Goal: Task Accomplishment & Management: Use online tool/utility

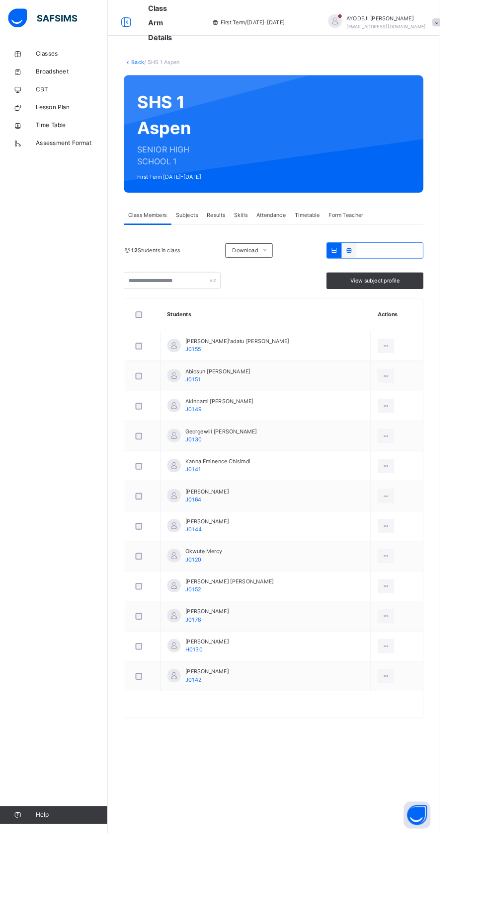
click at [6, 699] on div "Classes Broadsheet CBT Lesson Plan Time Table Assessment Format Help" at bounding box center [59, 481] width 119 height 883
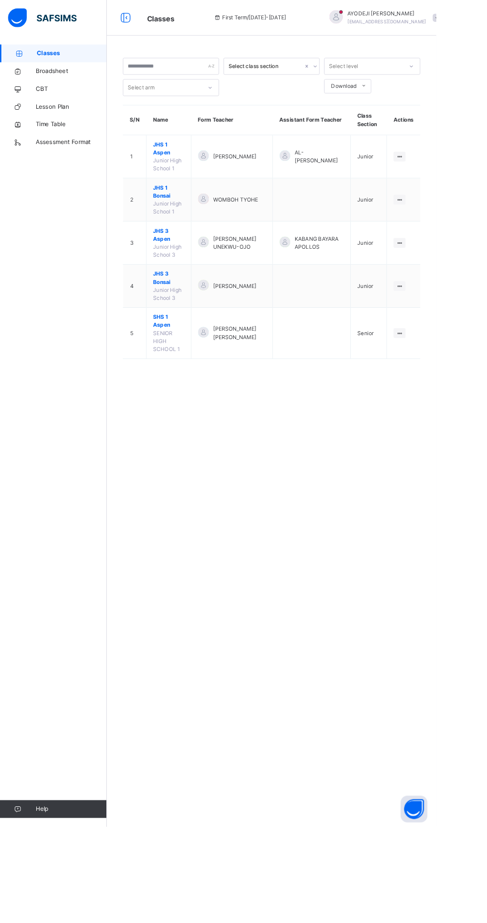
click at [198, 350] on span "SHS 1 Aspen" at bounding box center [188, 359] width 35 height 18
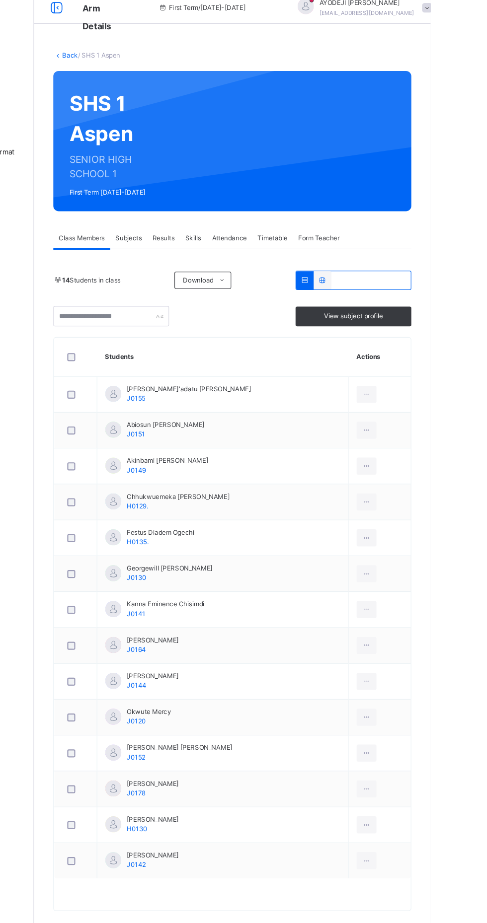
click at [423, 383] on icon at bounding box center [427, 383] width 8 height 9
click at [423, 385] on icon at bounding box center [427, 383] width 8 height 9
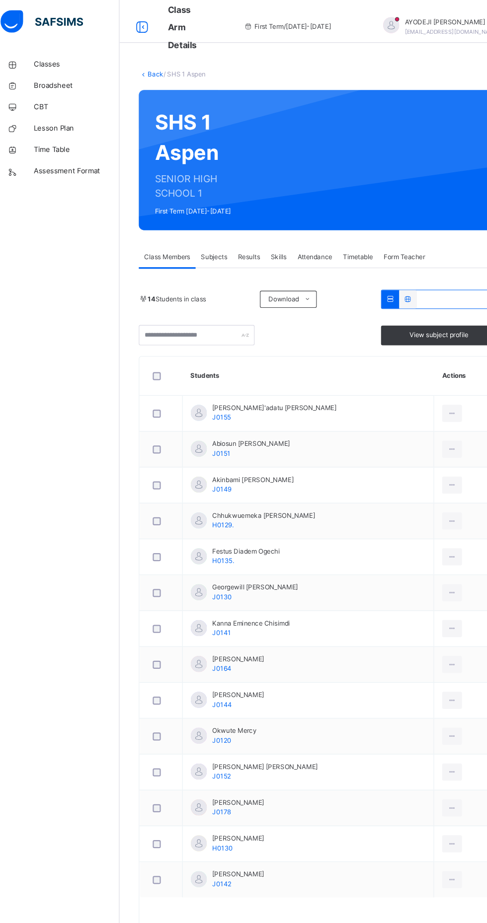
click at [142, 29] on icon at bounding box center [140, 25] width 17 height 18
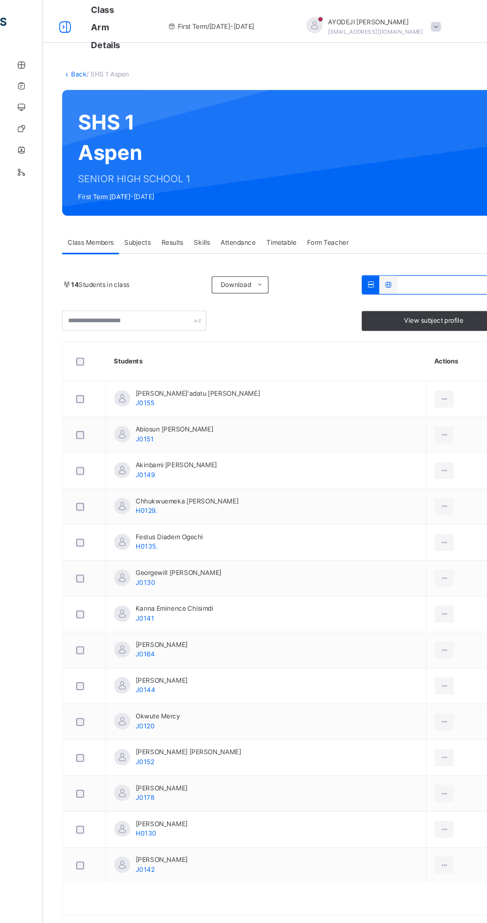
click at [132, 223] on span "Subjects" at bounding box center [127, 224] width 24 height 9
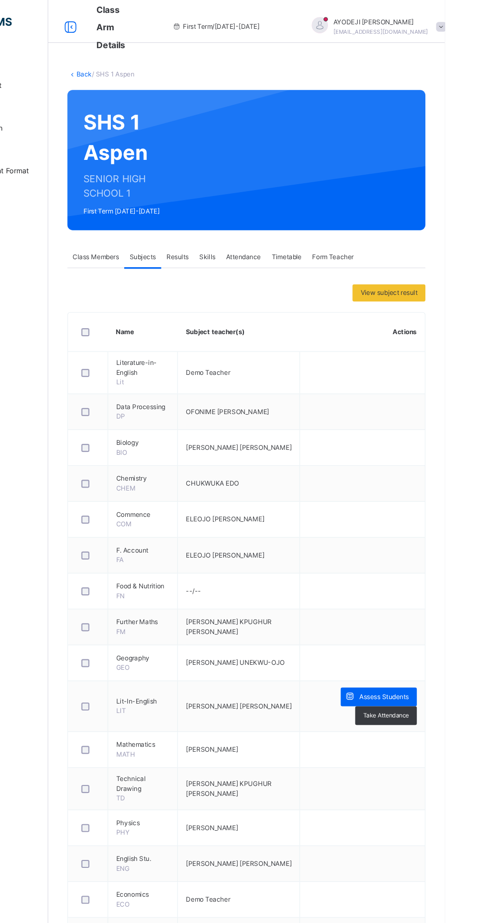
click at [240, 238] on span "Results" at bounding box center [239, 238] width 20 height 9
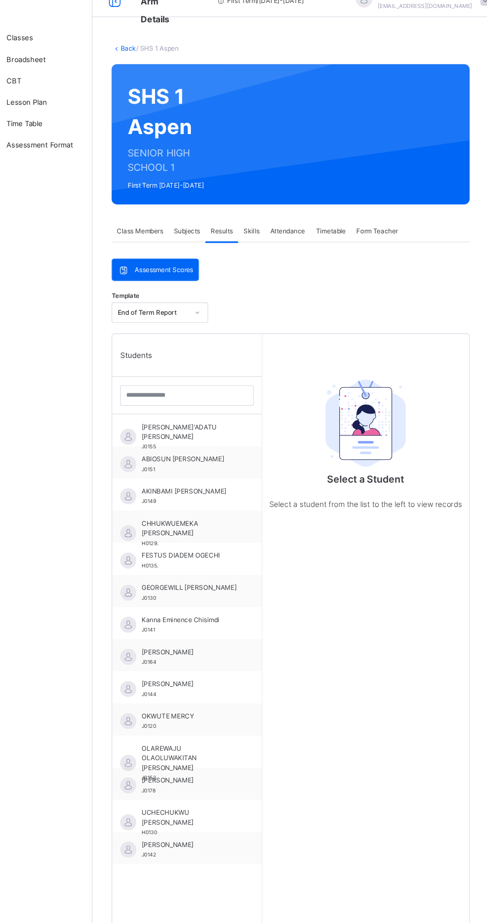
click at [178, 237] on span "Class Members" at bounding box center [163, 238] width 43 height 9
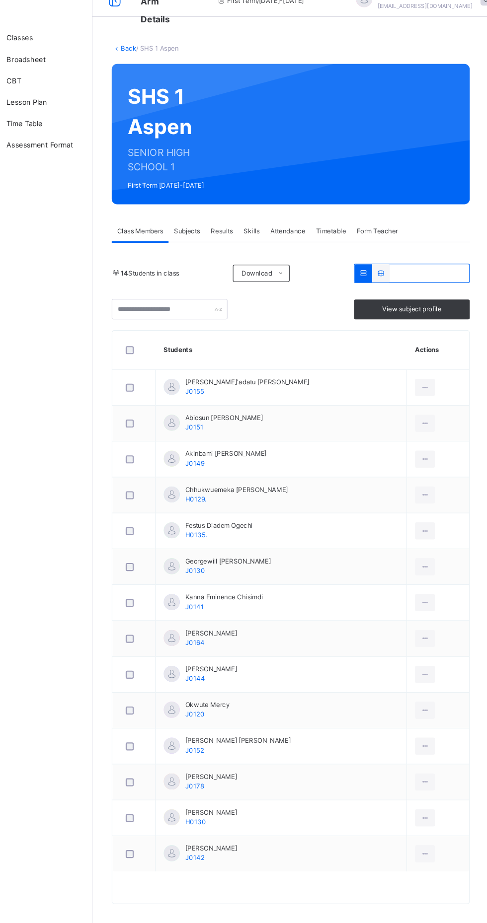
click at [423, 380] on icon at bounding box center [427, 383] width 8 height 9
click at [418, 388] on div at bounding box center [427, 383] width 18 height 16
click at [423, 386] on icon at bounding box center [427, 383] width 8 height 9
click at [423, 383] on icon at bounding box center [427, 383] width 8 height 9
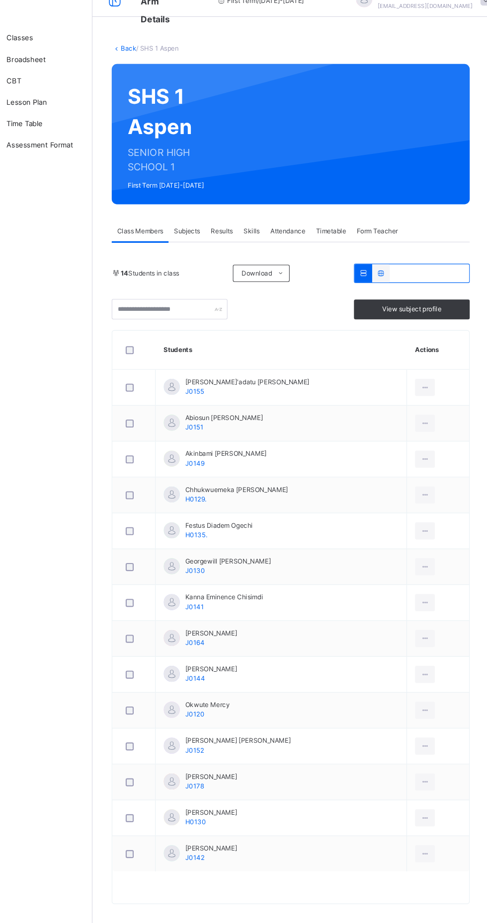
click at [423, 383] on icon at bounding box center [427, 383] width 8 height 9
click at [423, 417] on icon at bounding box center [427, 416] width 8 height 9
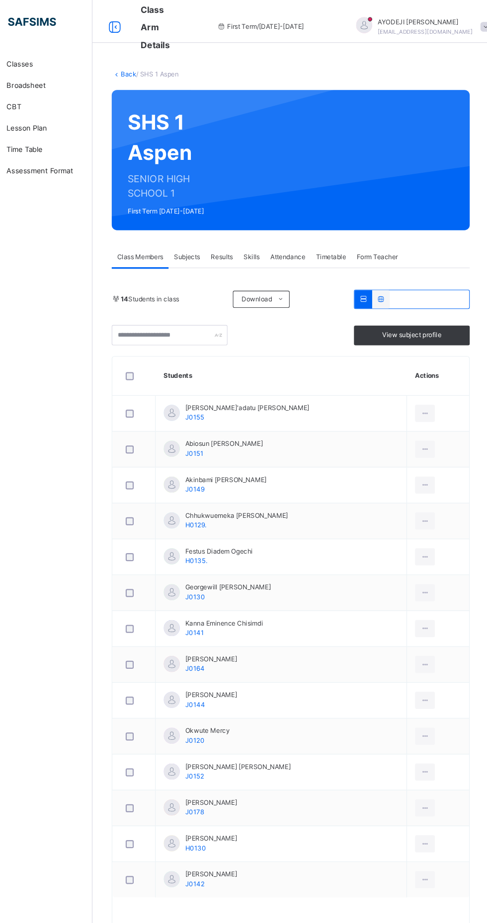
click at [0, 0] on ul "Pdf Report Excel Report" at bounding box center [0, 0] width 0 height 0
click at [423, 450] on icon at bounding box center [427, 449] width 8 height 9
click at [258, 448] on span "Akinbami Derek Ayodeji" at bounding box center [242, 444] width 75 height 9
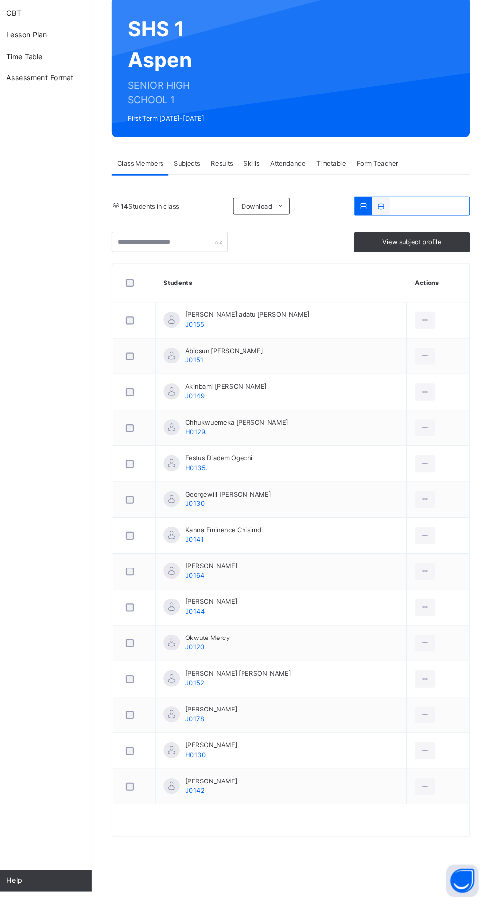
click at [220, 622] on span "J0164" at bounding box center [214, 619] width 18 height 7
click at [421, 621] on div at bounding box center [427, 616] width 18 height 16
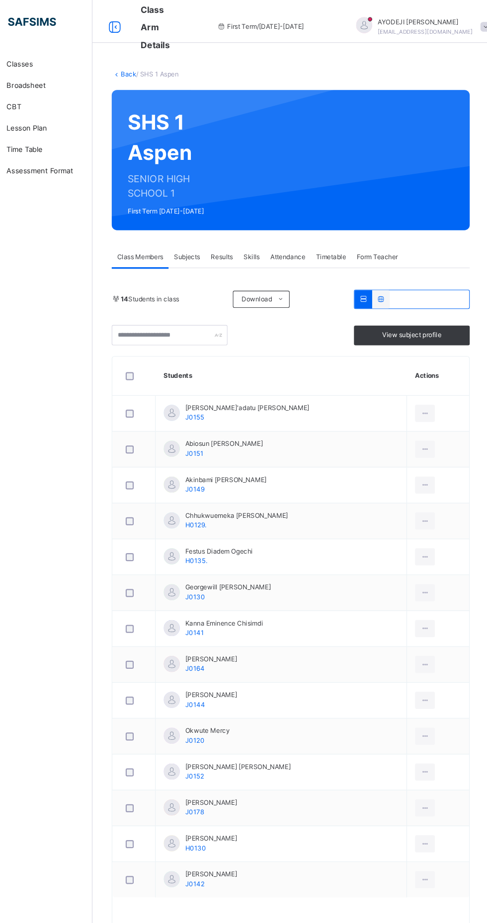
click at [423, 386] on icon at bounding box center [427, 383] width 8 height 9
click at [390, 280] on icon at bounding box center [386, 277] width 8 height 7
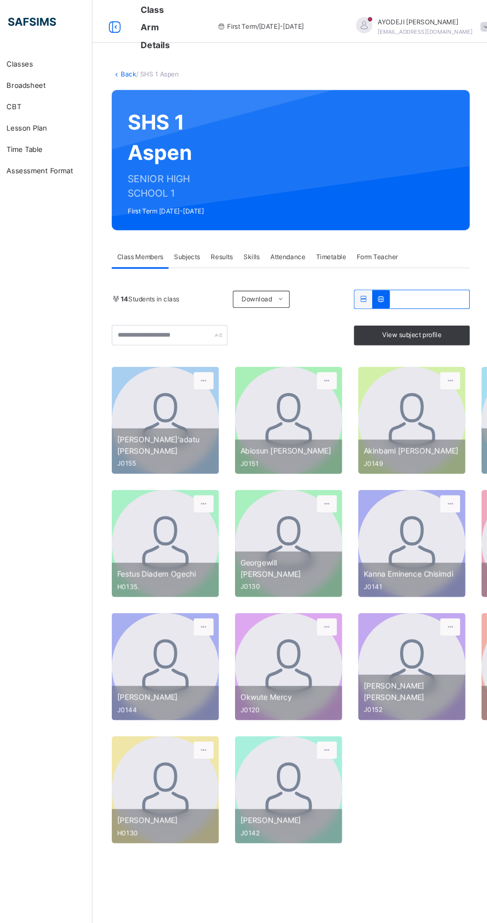
click at [370, 277] on icon at bounding box center [370, 277] width 8 height 7
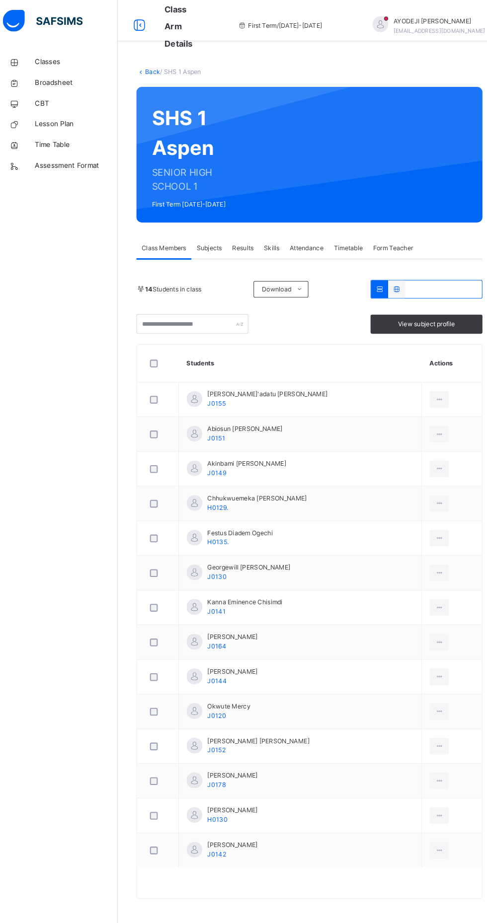
click at [393, 29] on span "[EMAIL_ADDRESS][DOMAIN_NAME]" at bounding box center [427, 29] width 88 height 6
click at [274, 69] on div "Back / SHS 1 Aspen" at bounding box center [303, 69] width 332 height 9
click at [237, 241] on span "Results" at bounding box center [239, 238] width 20 height 9
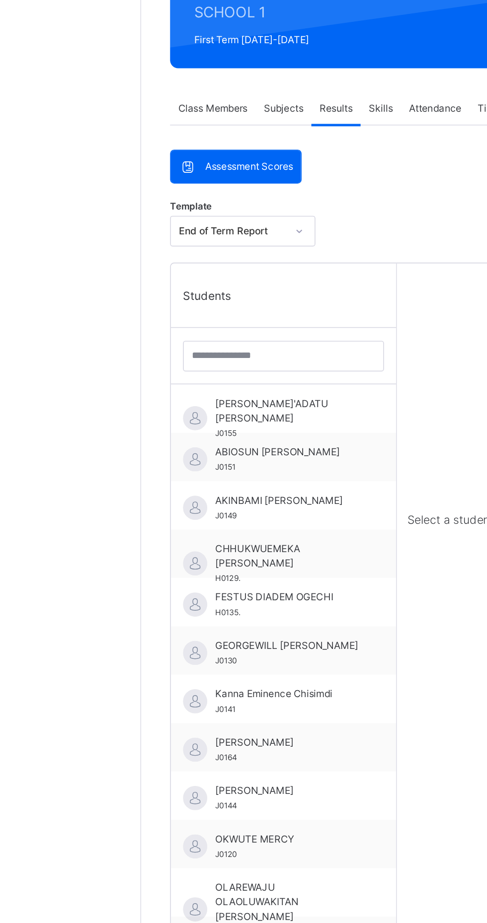
click at [190, 427] on span "ABDULKARIM SA'ADATU JANAN" at bounding box center [209, 425] width 89 height 18
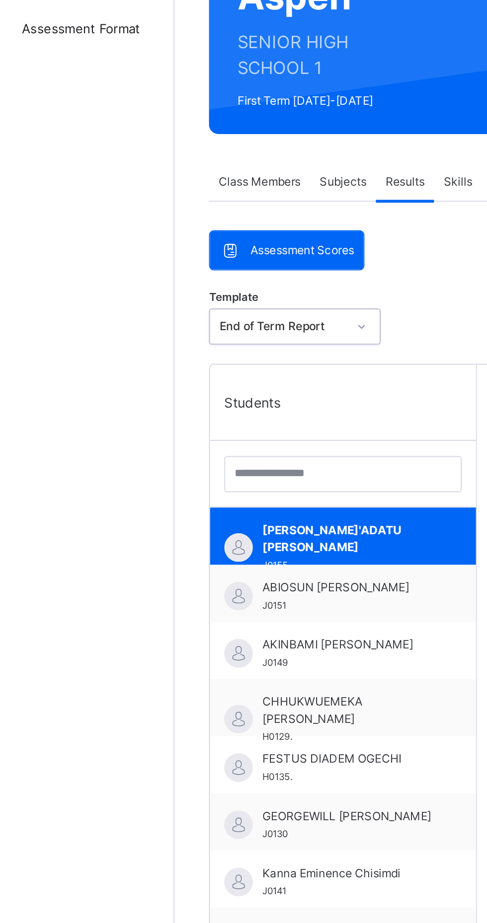
click at [198, 270] on span "Assessment Scores" at bounding box center [185, 274] width 54 height 9
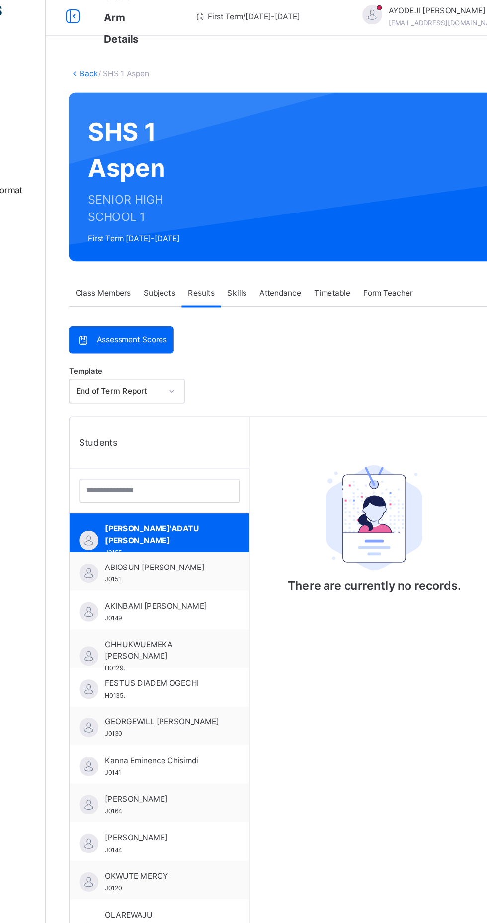
click at [188, 275] on span "Assessment Scores" at bounding box center [185, 274] width 54 height 9
click at [393, 239] on span "Form Teacher" at bounding box center [383, 238] width 38 height 9
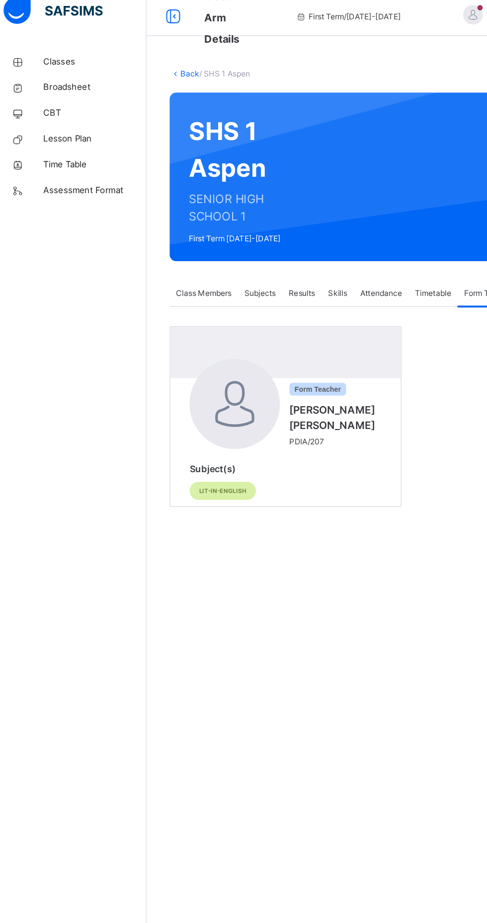
click at [201, 338] on div at bounding box center [187, 324] width 70 height 70
click at [182, 394] on span "Lit-In-English" at bounding box center [178, 390] width 36 height 7
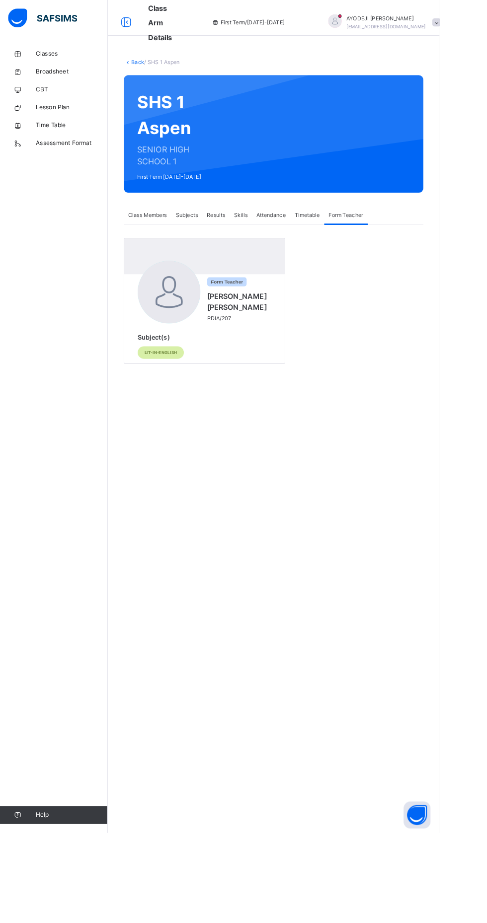
click at [195, 396] on div "Lit-In-English" at bounding box center [177, 391] width 51 height 14
click at [185, 72] on div "Back / SHS 1 Aspen" at bounding box center [303, 69] width 332 height 9
click at [192, 187] on div "SHS 1 Aspen SENIOR HIGH SCHOOL 1 First Term 2025-2026" at bounding box center [303, 148] width 332 height 130
click at [171, 394] on span "Lit-In-English" at bounding box center [178, 390] width 36 height 7
click at [264, 320] on span at bounding box center [264, 321] width 71 height 2
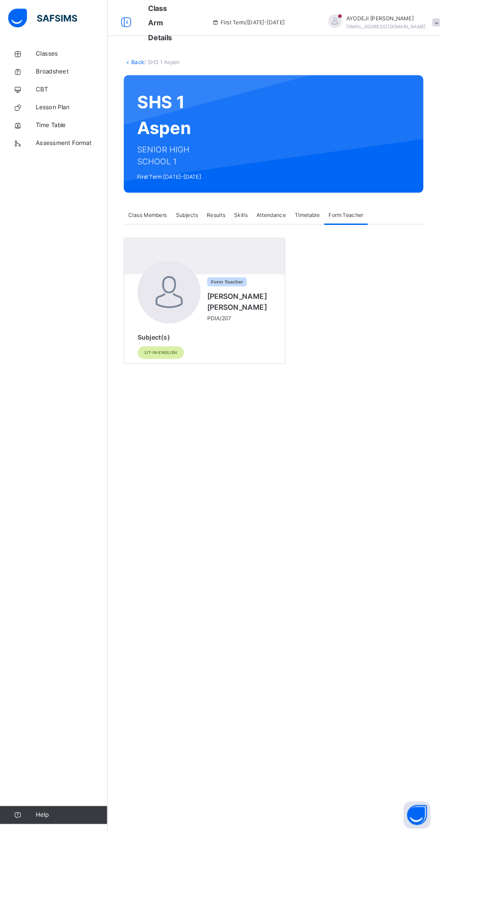
click at [164, 237] on span "Class Members" at bounding box center [163, 238] width 43 height 9
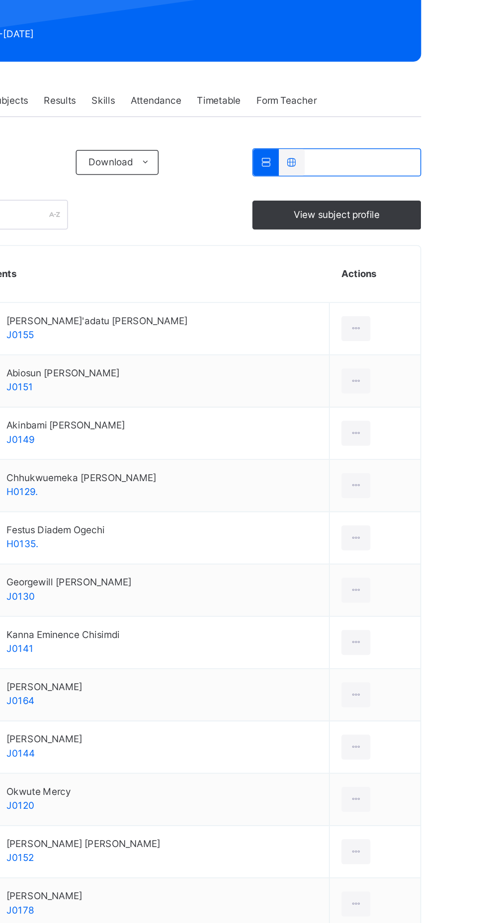
click at [423, 450] on icon at bounding box center [427, 449] width 8 height 9
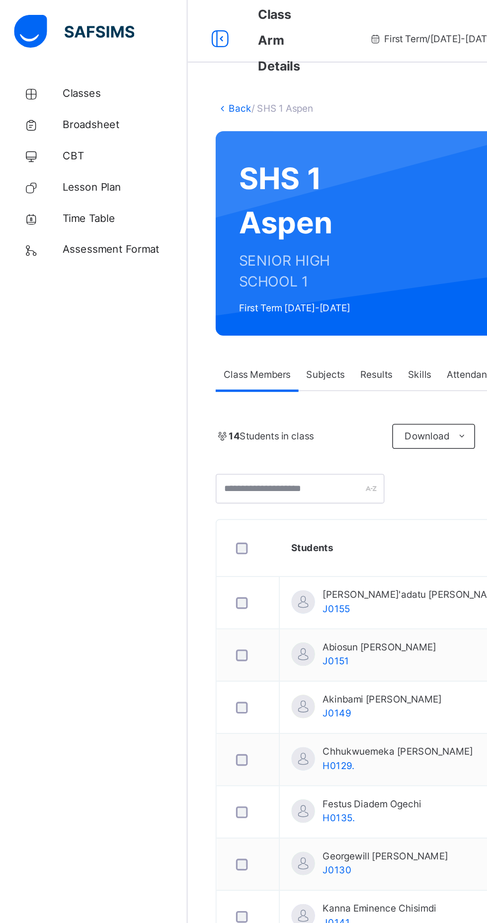
click at [171, 430] on td at bounding box center [158, 416] width 40 height 33
click at [236, 444] on span "Akinbami Derek Ayodeji" at bounding box center [242, 444] width 75 height 9
click at [219, 455] on span "J0149" at bounding box center [214, 453] width 18 height 7
click at [52, 59] on span "Classes" at bounding box center [79, 60] width 79 height 10
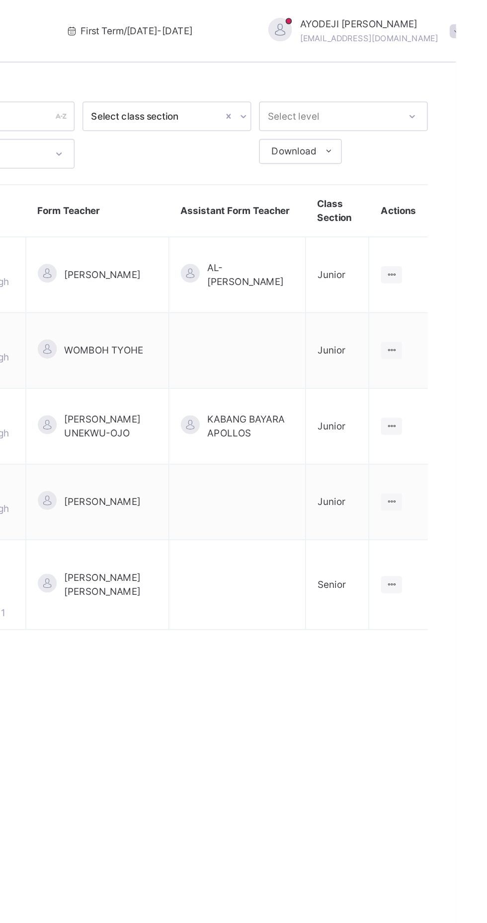
click at [445, 368] on icon at bounding box center [445, 371] width 8 height 7
click at [0, 0] on ul "View Class" at bounding box center [0, 0] width 0 height 0
click at [0, 0] on div "View Class" at bounding box center [0, 0] width 0 height 0
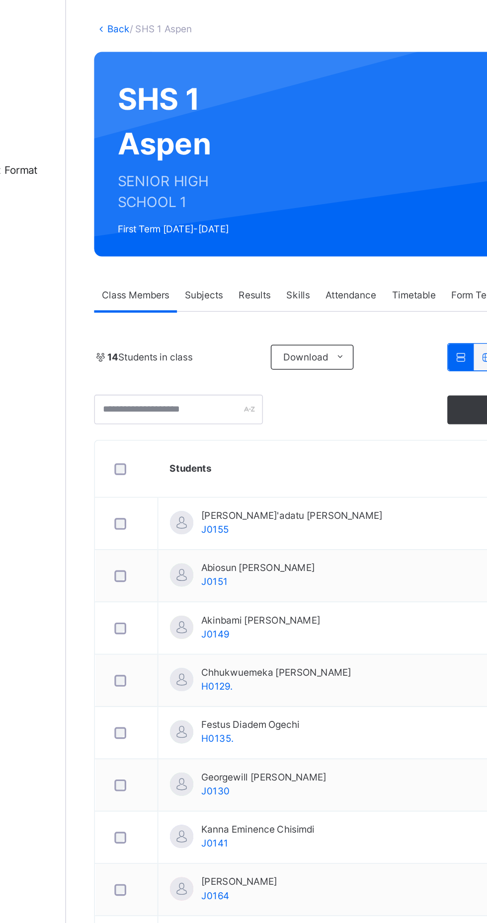
click at [200, 235] on span "Subjects" at bounding box center [207, 238] width 24 height 9
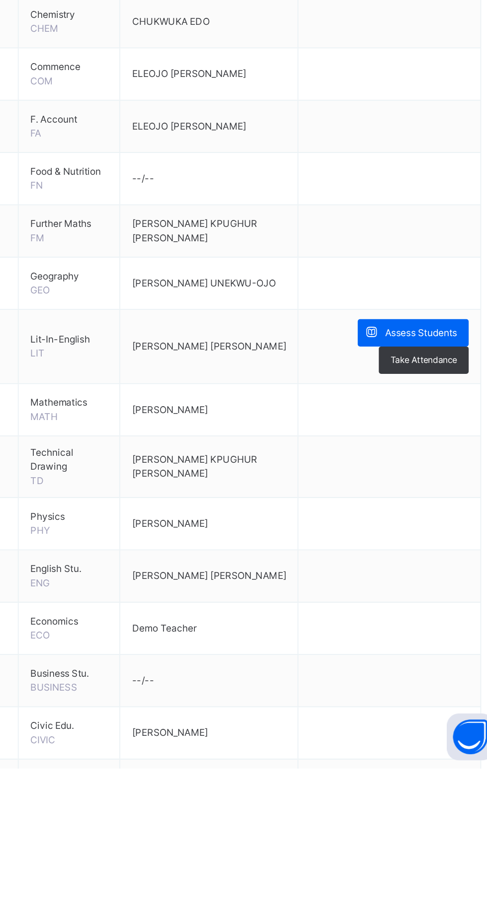
click at [433, 648] on span "Assess Students" at bounding box center [431, 646] width 46 height 9
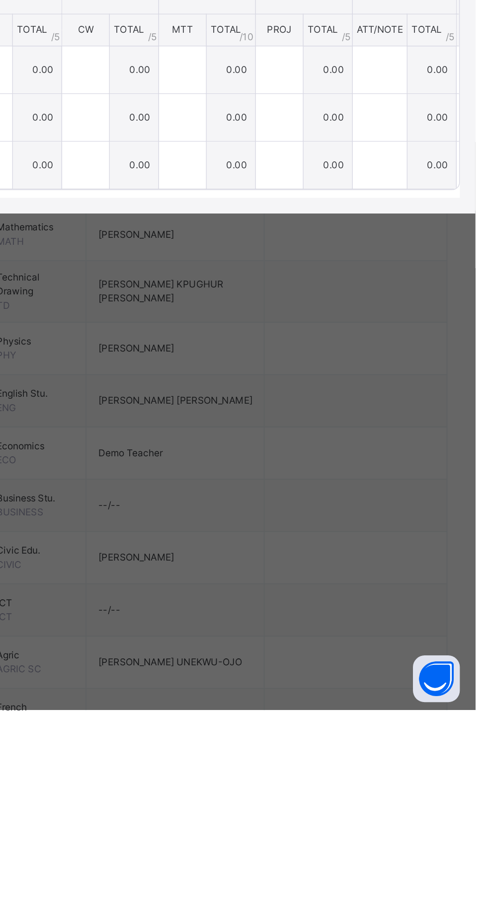
scroll to position [75, 0]
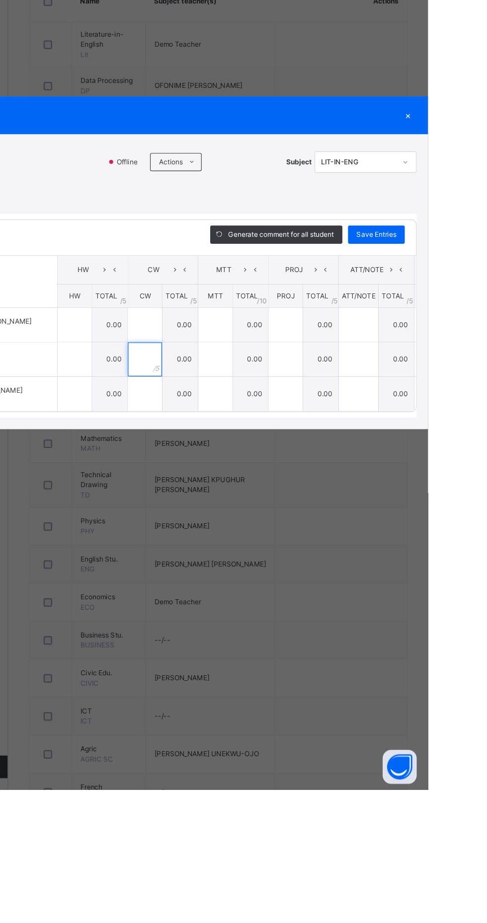
click at [253, 561] on input "text" at bounding box center [239, 546] width 30 height 30
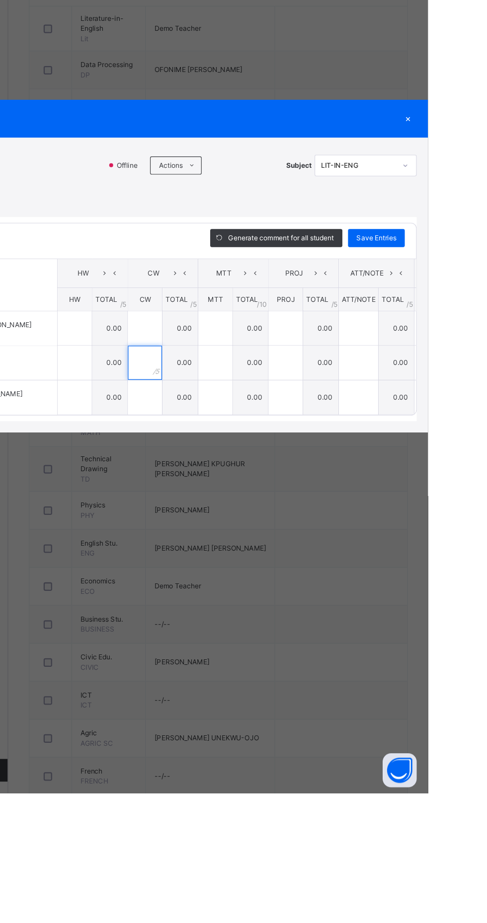
scroll to position [134, 0]
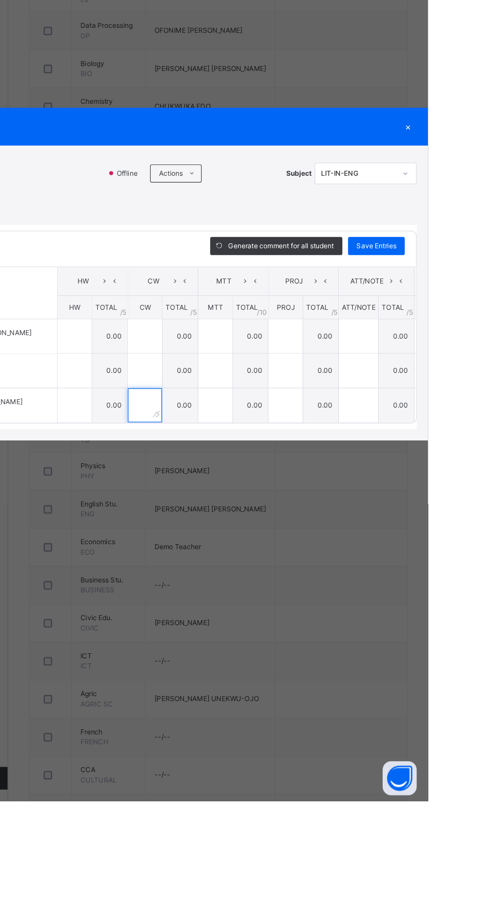
click at [254, 591] on input "text" at bounding box center [239, 576] width 30 height 30
click at [254, 531] on input "text" at bounding box center [239, 516] width 30 height 30
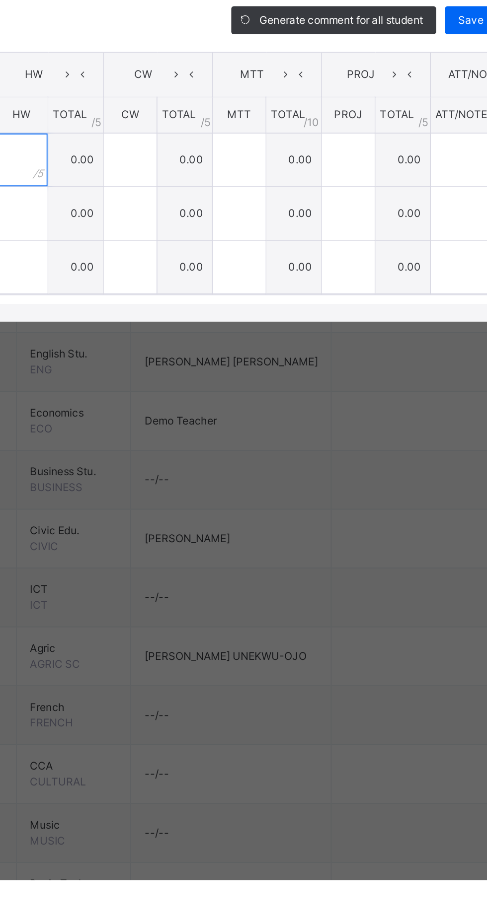
click at [192, 531] on input "text" at bounding box center [177, 516] width 30 height 30
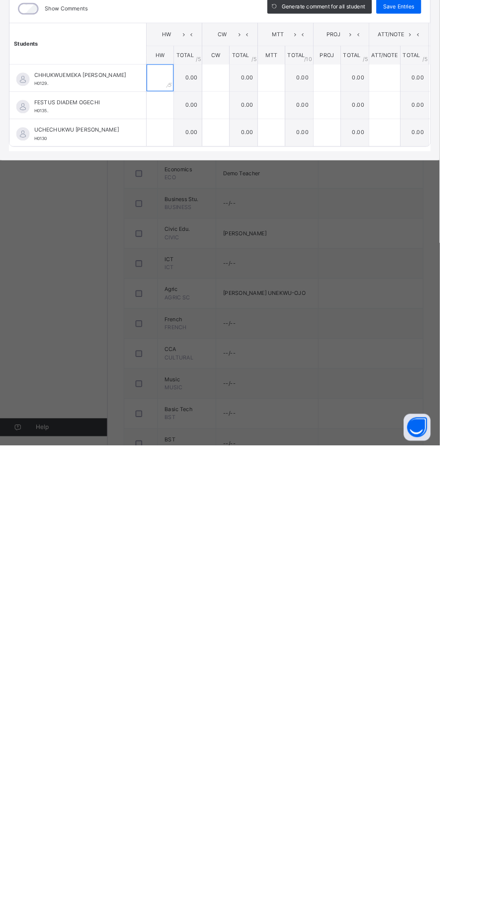
scroll to position [217, 0]
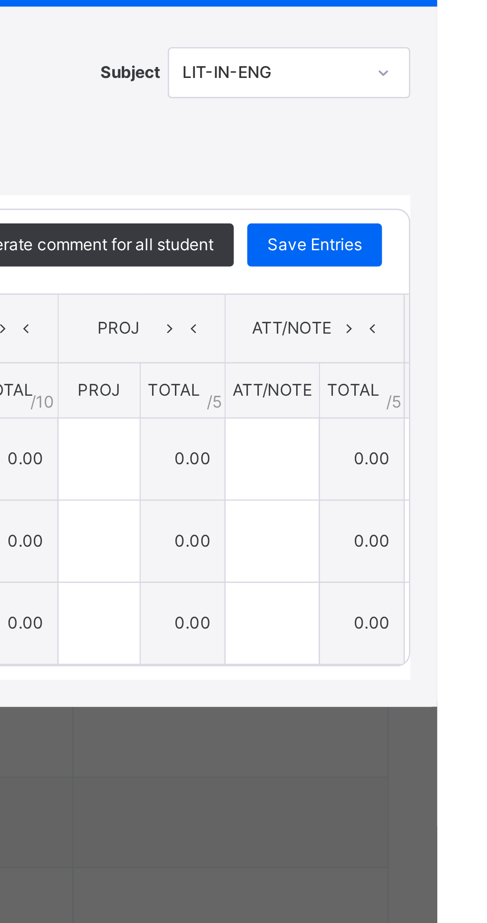
click at [477, 339] on div "×" at bounding box center [469, 332] width 15 height 13
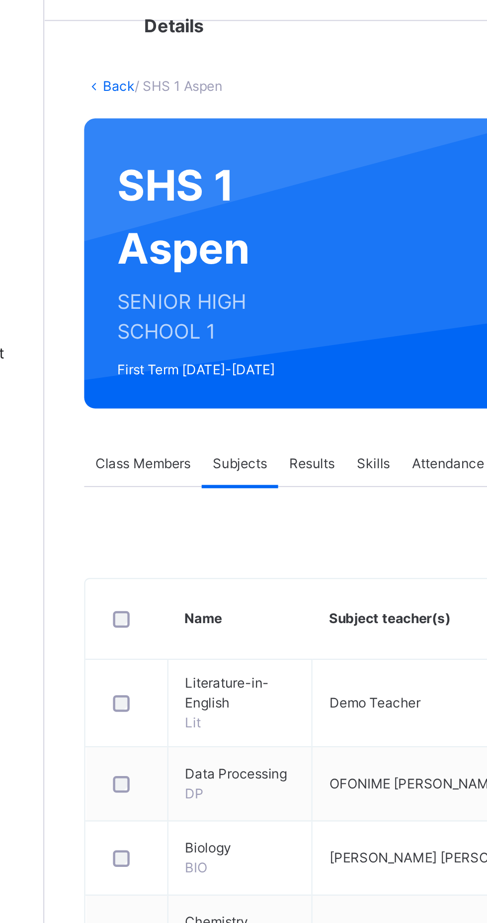
scroll to position [12, 0]
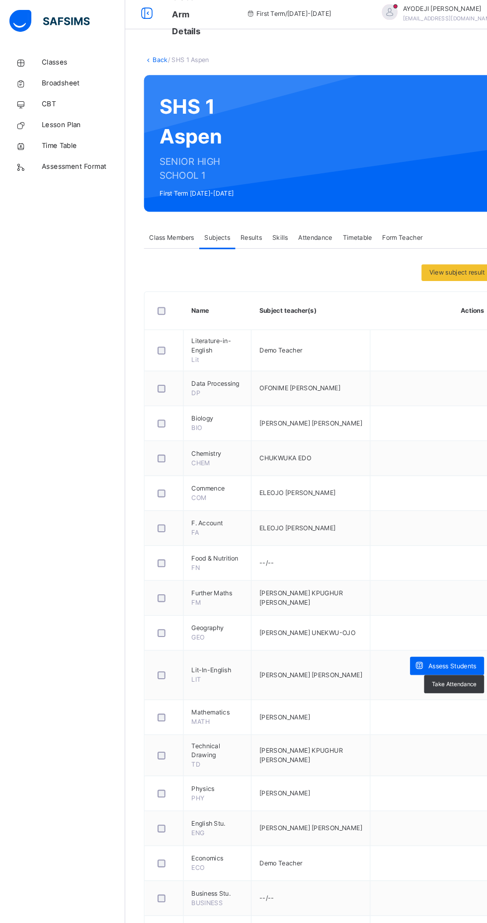
click at [60, 60] on span "Classes" at bounding box center [79, 60] width 79 height 10
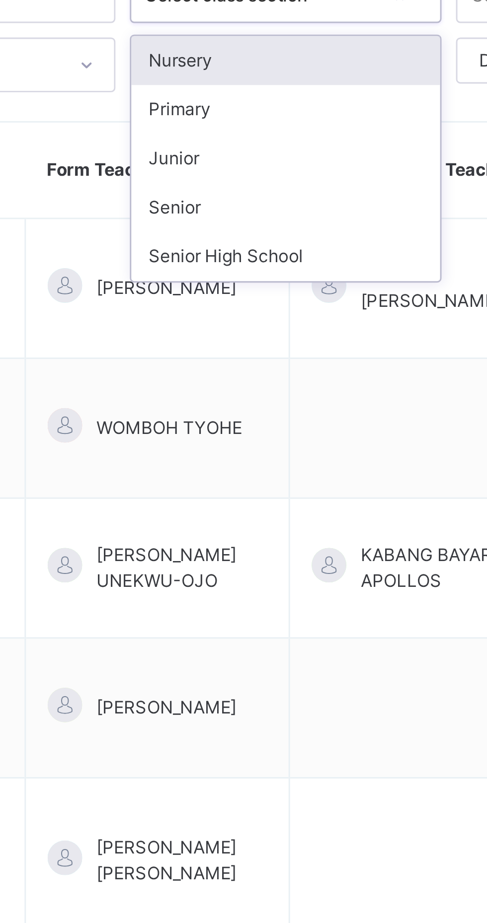
click at [279, 160] on div "Senior High School" at bounding box center [303, 163] width 106 height 17
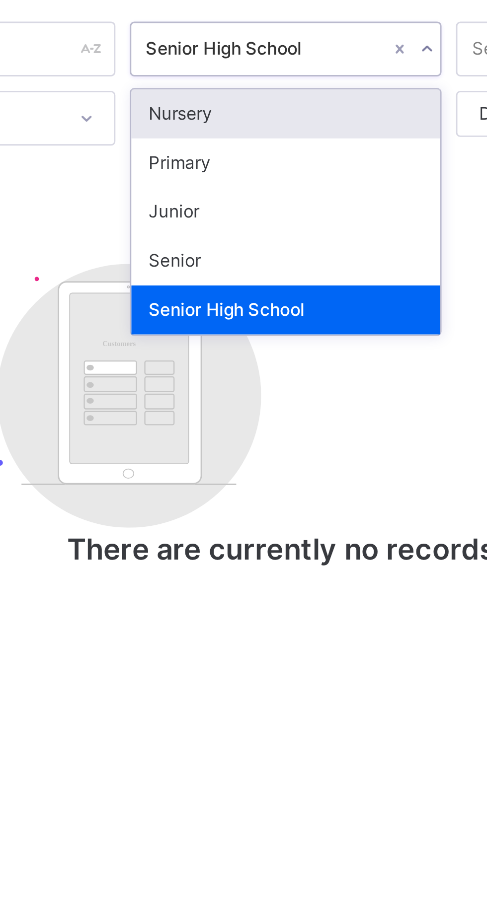
click at [282, 145] on div "Senior" at bounding box center [303, 147] width 106 height 17
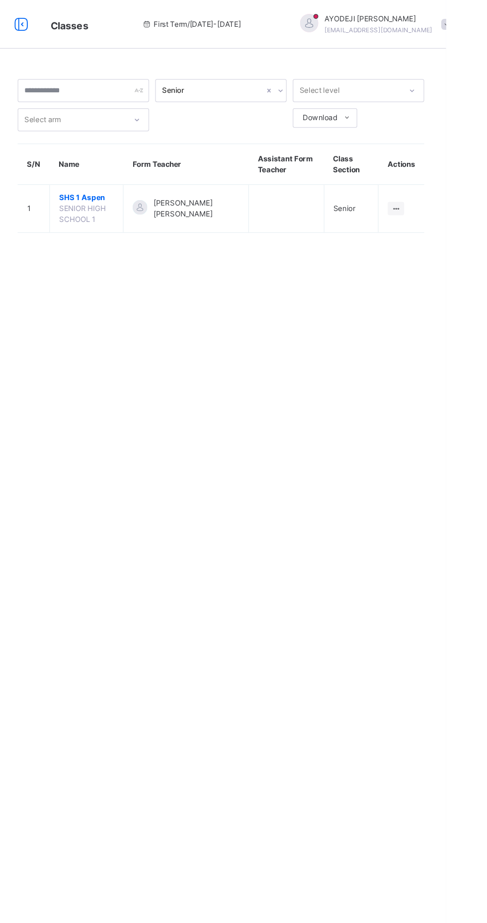
click at [449, 170] on icon at bounding box center [445, 169] width 8 height 7
click at [204, 161] on span "SHS 1 Aspen" at bounding box center [193, 161] width 45 height 9
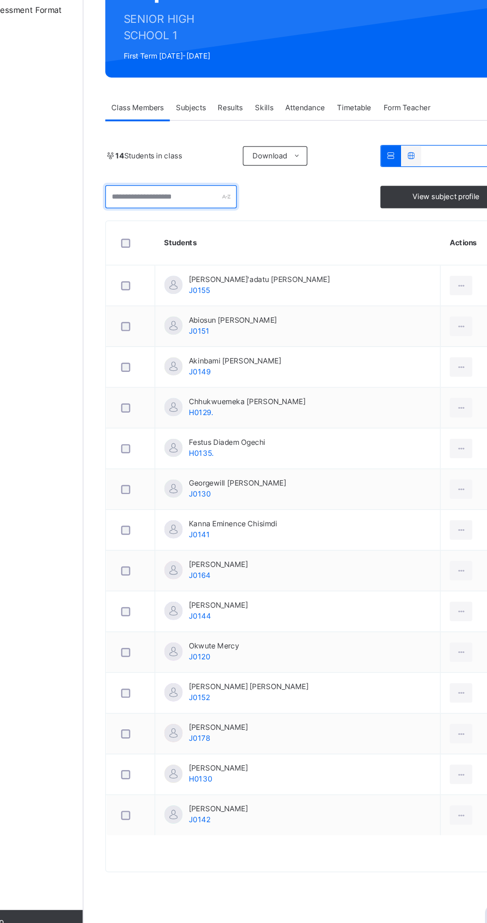
click at [185, 314] on input "text" at bounding box center [190, 310] width 107 height 19
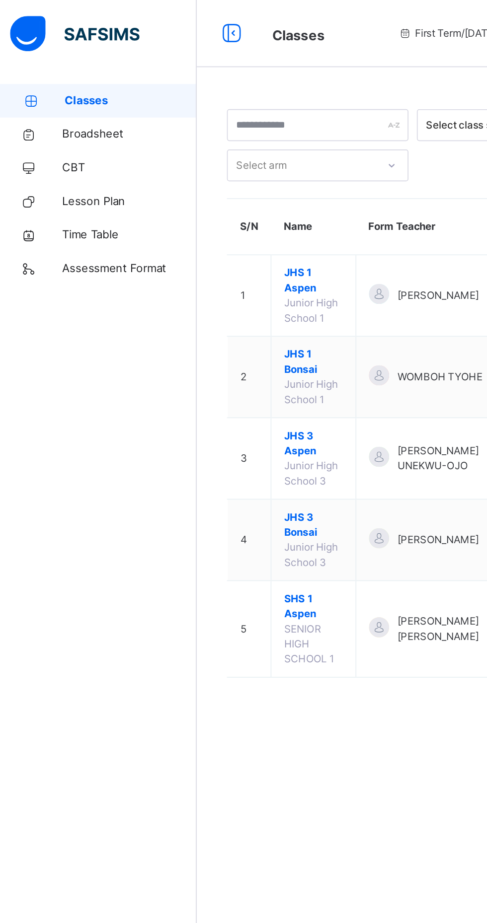
click at [57, 56] on span "Classes" at bounding box center [80, 60] width 78 height 10
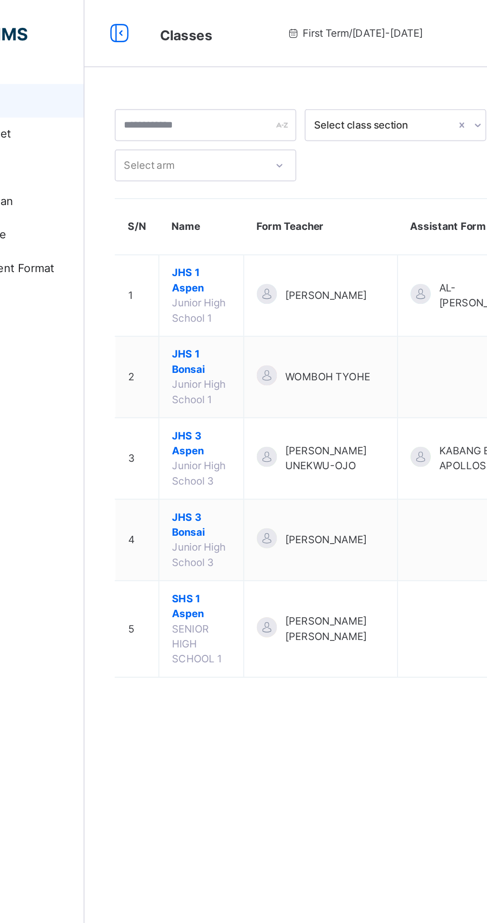
click at [183, 164] on span "JHS 1 Aspen" at bounding box center [188, 166] width 35 height 18
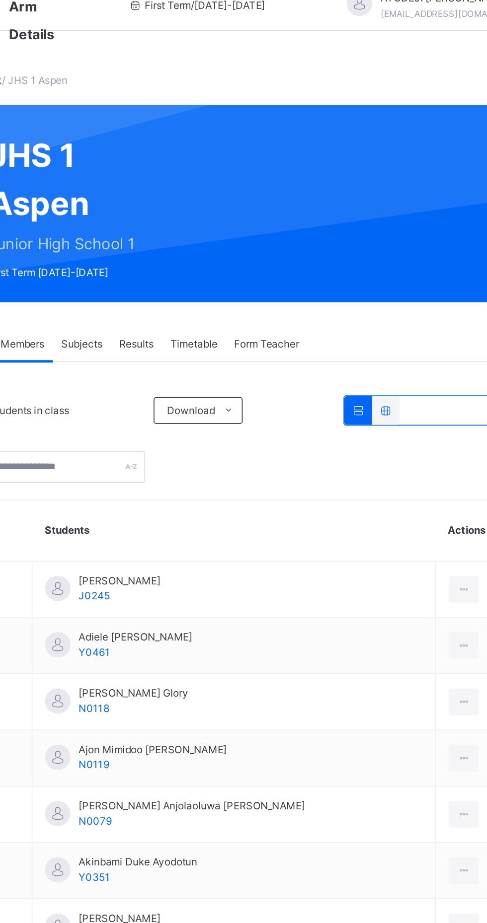
scroll to position [20, 0]
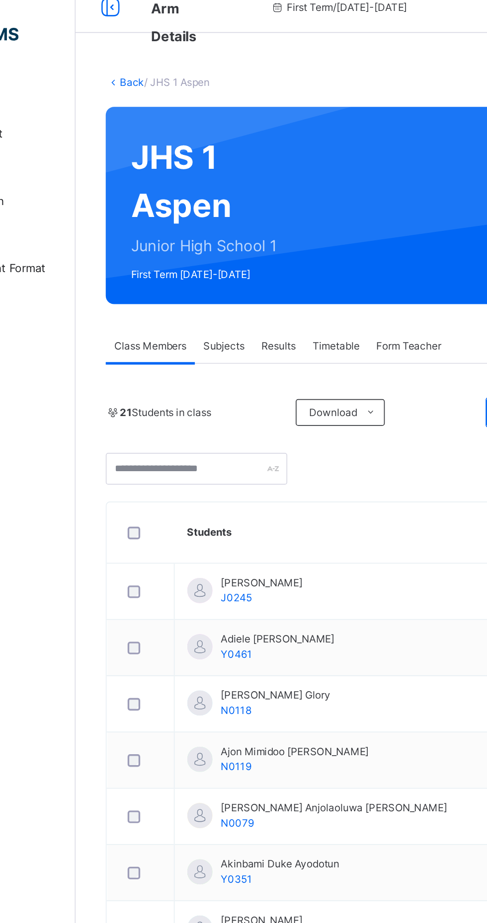
click at [208, 206] on span "Subjects" at bounding box center [207, 204] width 24 height 9
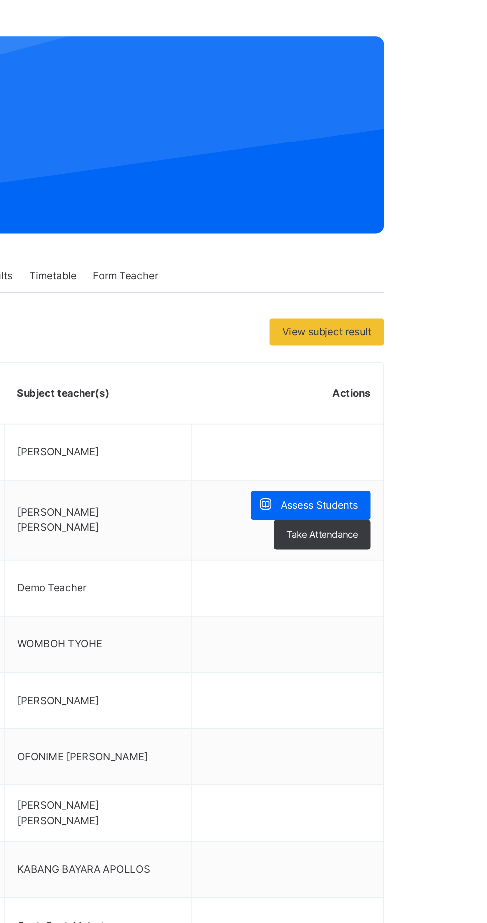
scroll to position [0, 0]
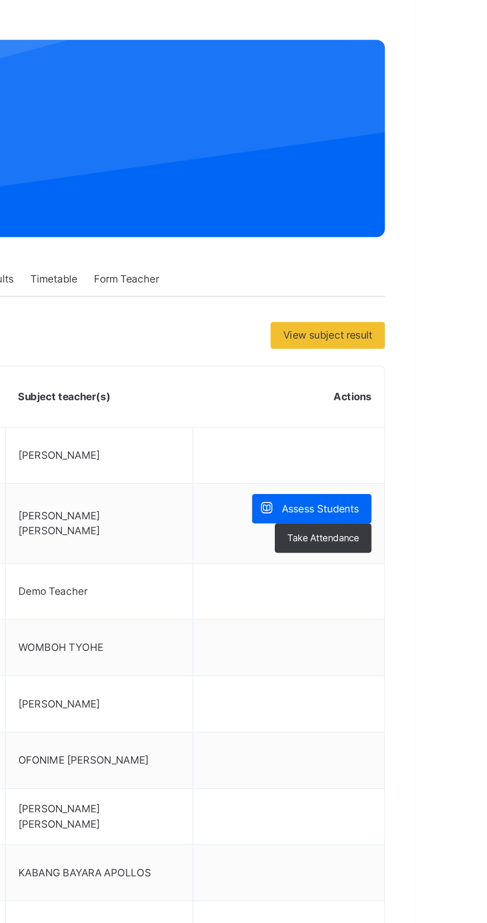
click at [434, 358] on span "Assess Students" at bounding box center [431, 360] width 46 height 9
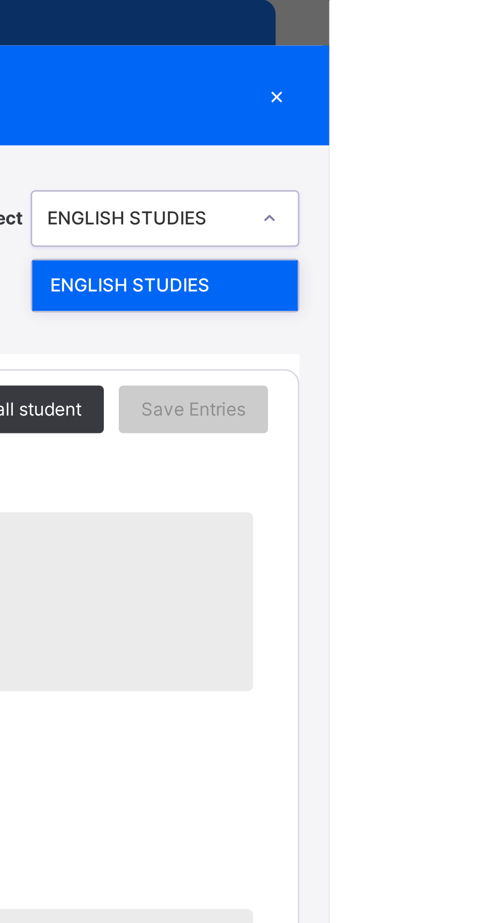
click at [486, 209] on div "RECORD BOOK × JHS 1 Aspen : ENGLISH STUDIES Offline Actions Download Empty Scor…" at bounding box center [243, 461] width 487 height 923
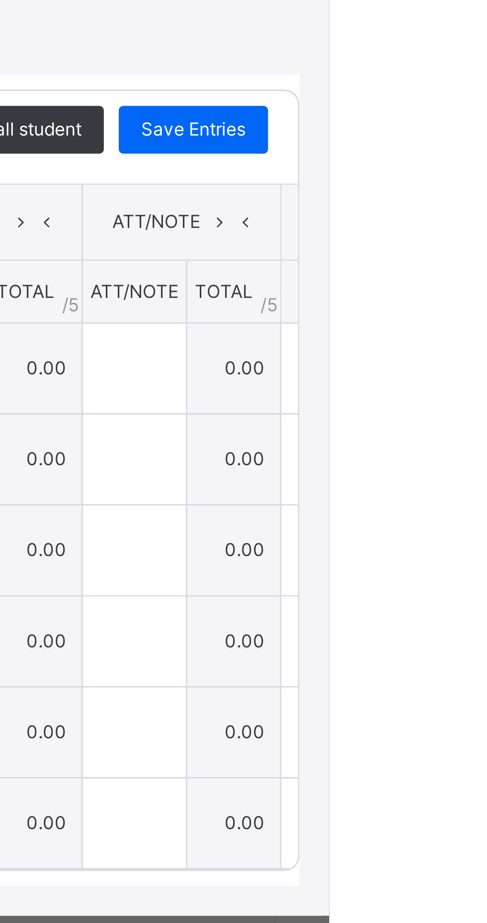
click at [463, 429] on icon at bounding box center [458, 422] width 8 height 15
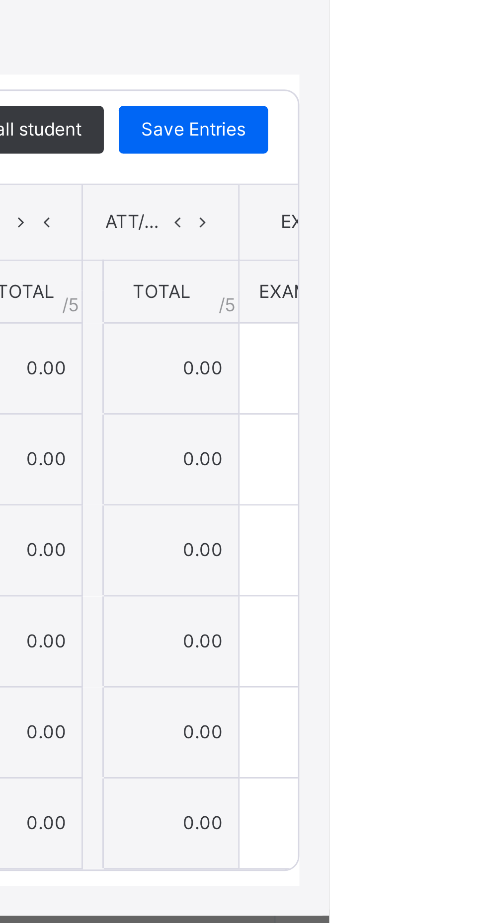
click at [449, 429] on icon at bounding box center [444, 422] width 8 height 15
